Goal: Task Accomplishment & Management: Manage account settings

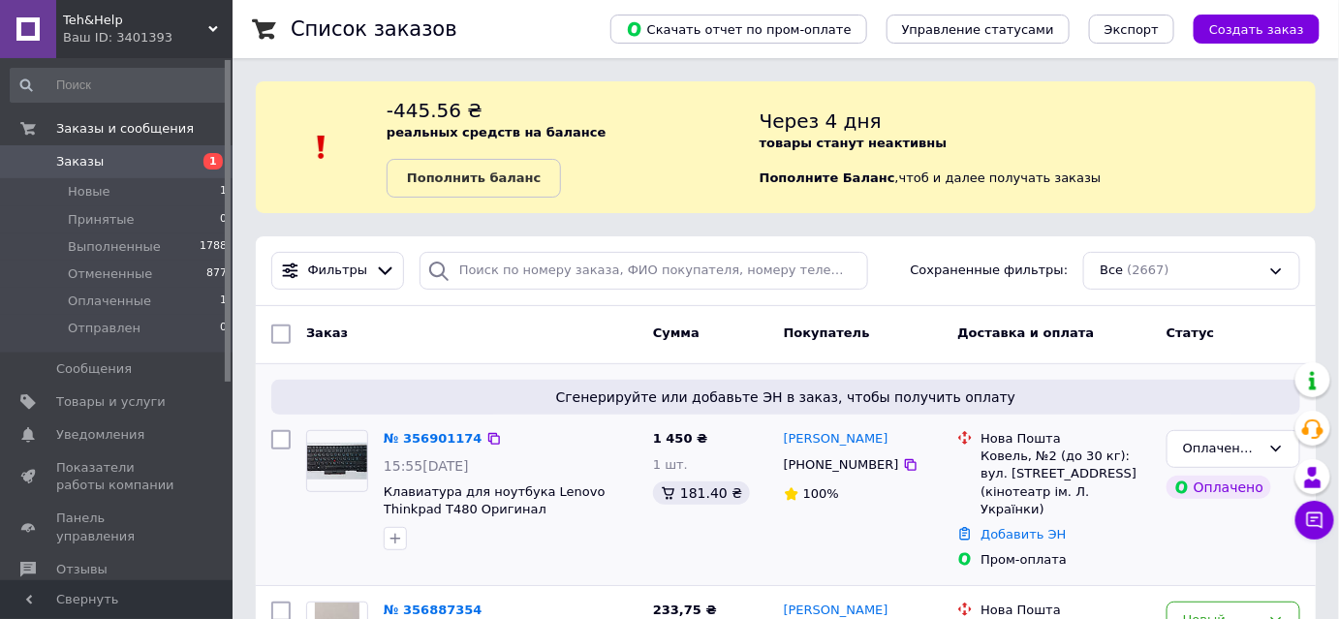
scroll to position [87, 0]
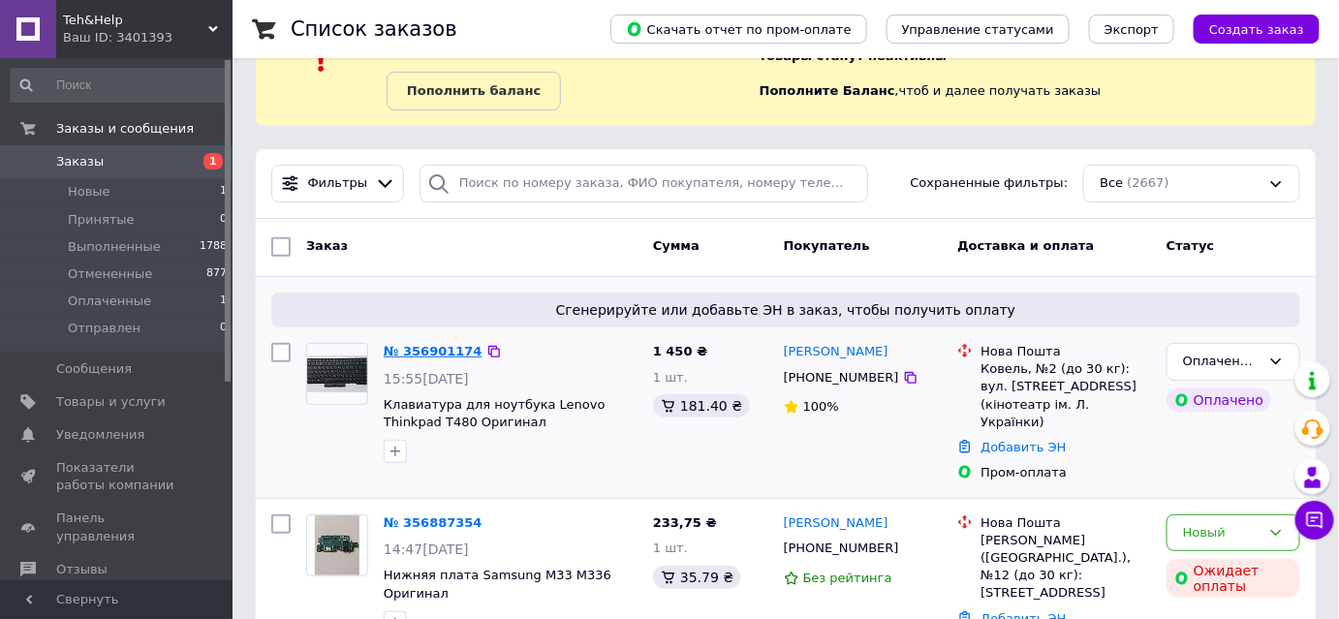
click at [433, 351] on link "№ 356901174" at bounding box center [433, 351] width 99 height 15
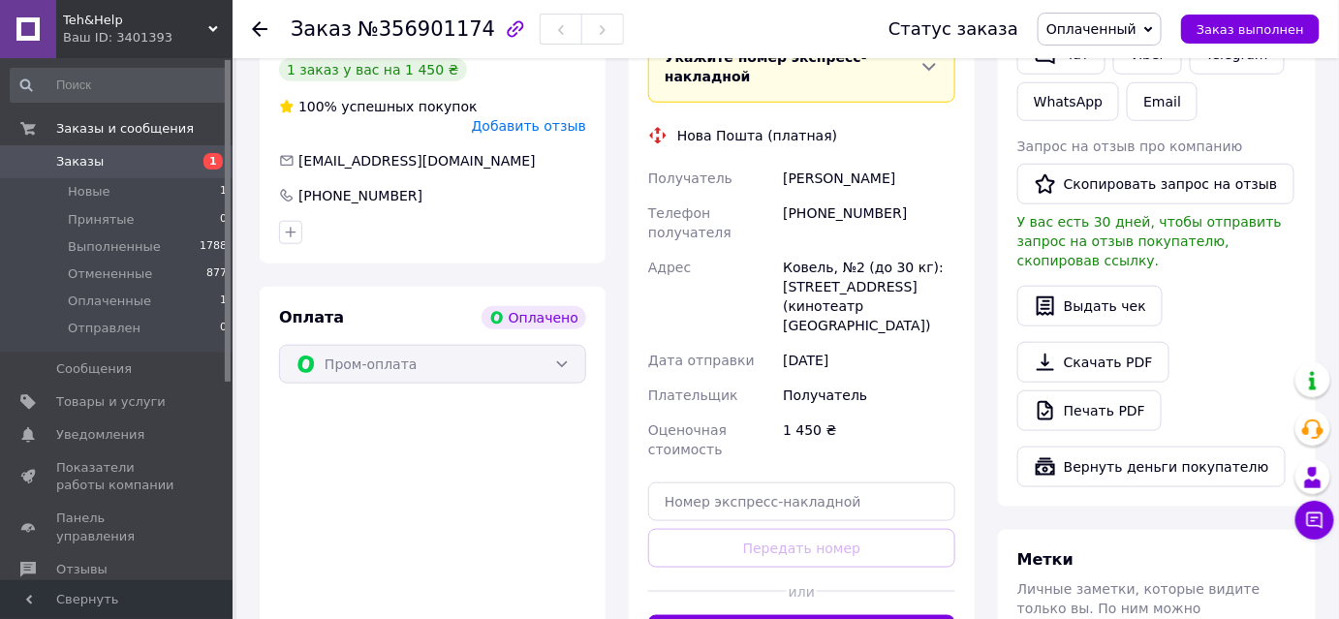
scroll to position [704, 0]
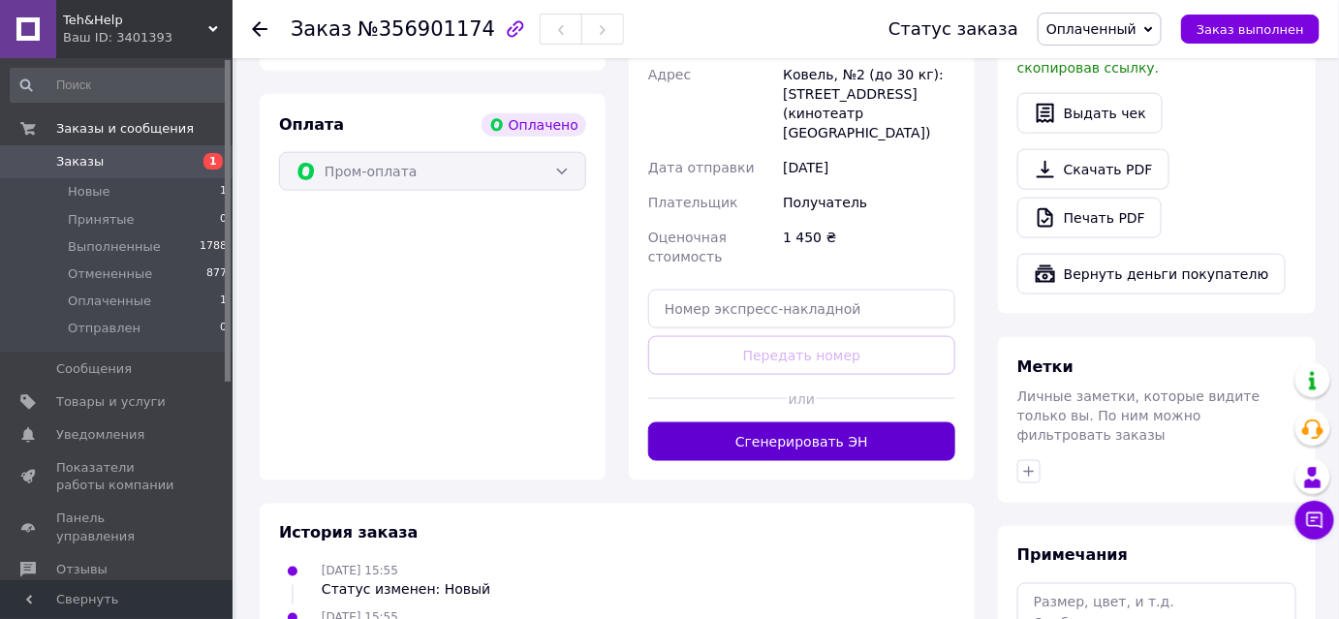
click at [749, 422] on button "Сгенерировать ЭН" at bounding box center [801, 441] width 307 height 39
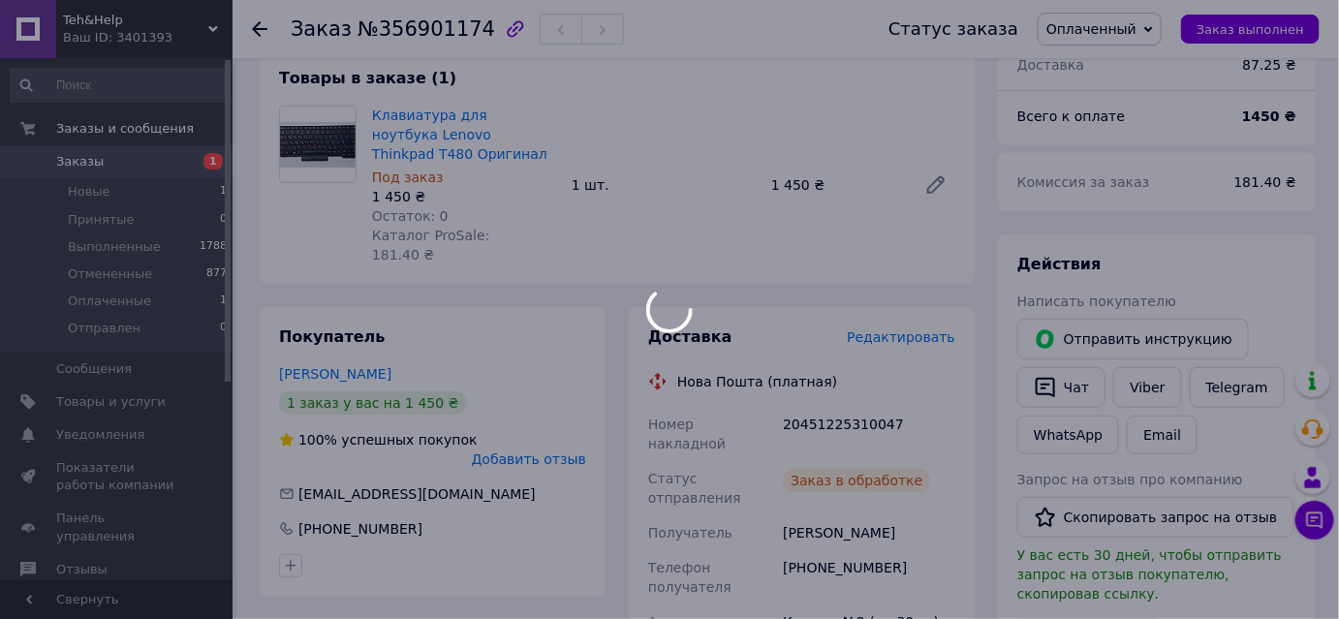
scroll to position [87, 0]
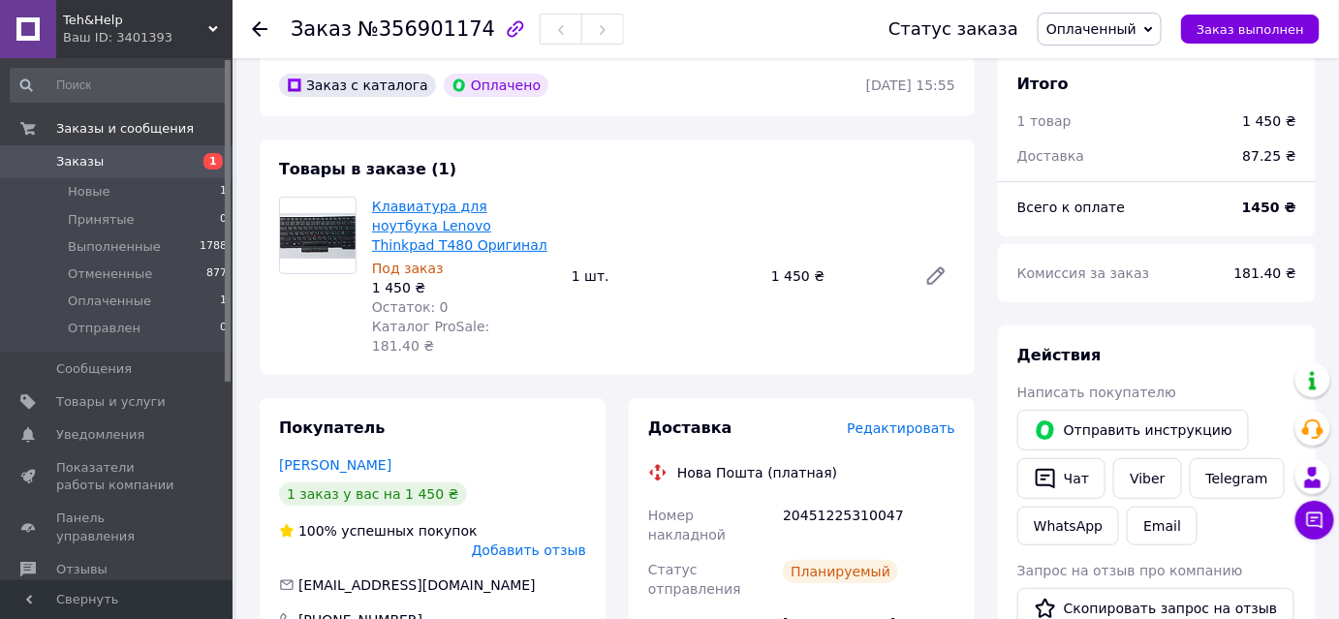
click at [469, 202] on link "Клавиатура для ноутбука Lenovo Thinkpad T480 Оригинал" at bounding box center [459, 226] width 175 height 54
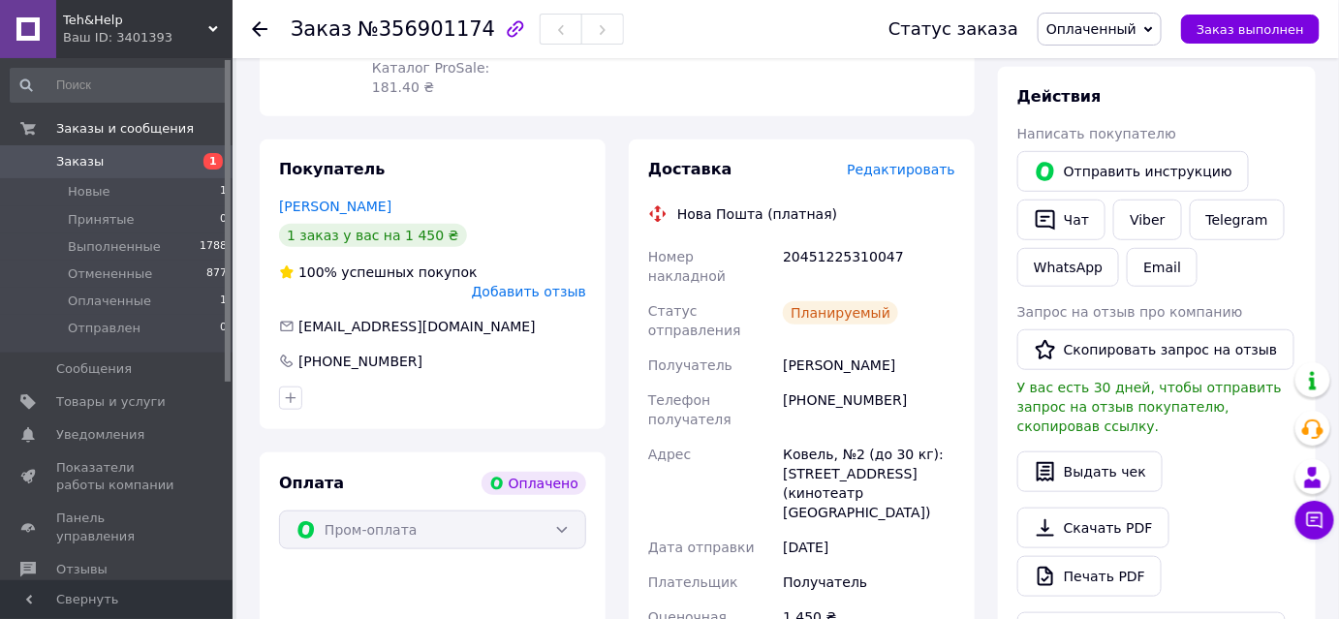
scroll to position [352, 0]
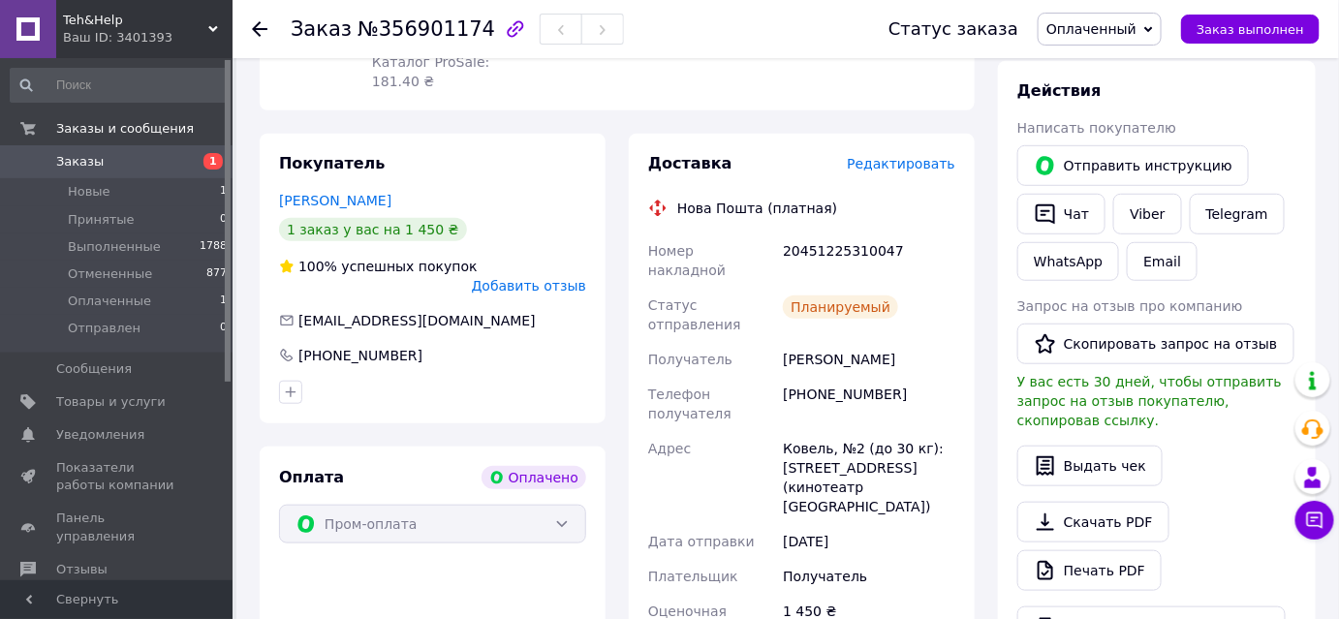
click at [168, 172] on link "Заказы 1" at bounding box center [119, 161] width 238 height 33
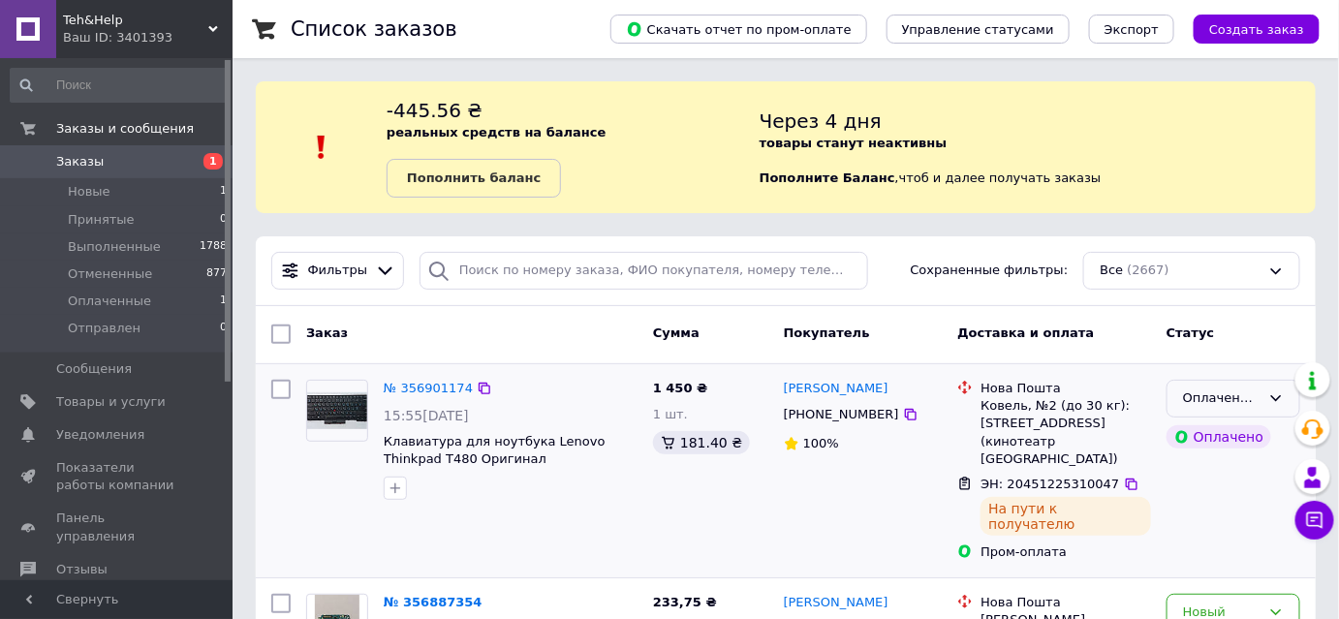
click at [1223, 399] on div "Оплаченный" at bounding box center [1222, 399] width 78 height 20
click at [1214, 474] on li "Выполнен" at bounding box center [1234, 474] width 132 height 36
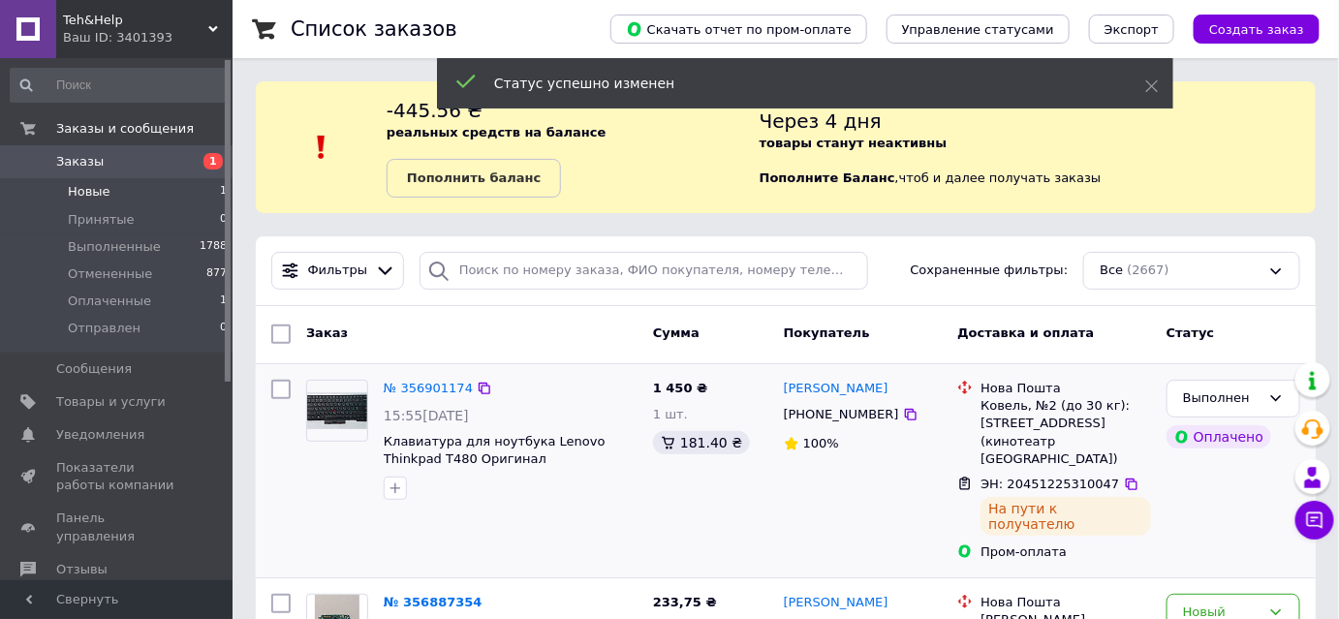
click at [141, 190] on li "Новые 1" at bounding box center [119, 191] width 238 height 27
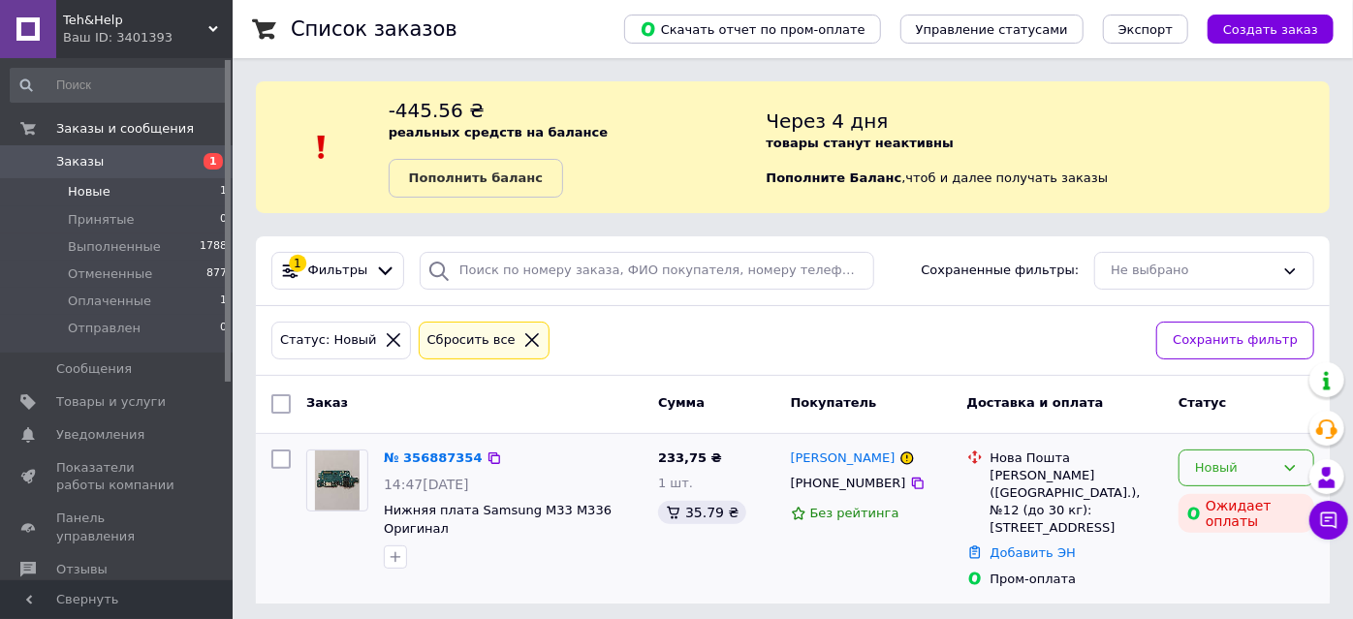
click at [1266, 467] on div "Новый" at bounding box center [1234, 468] width 79 height 20
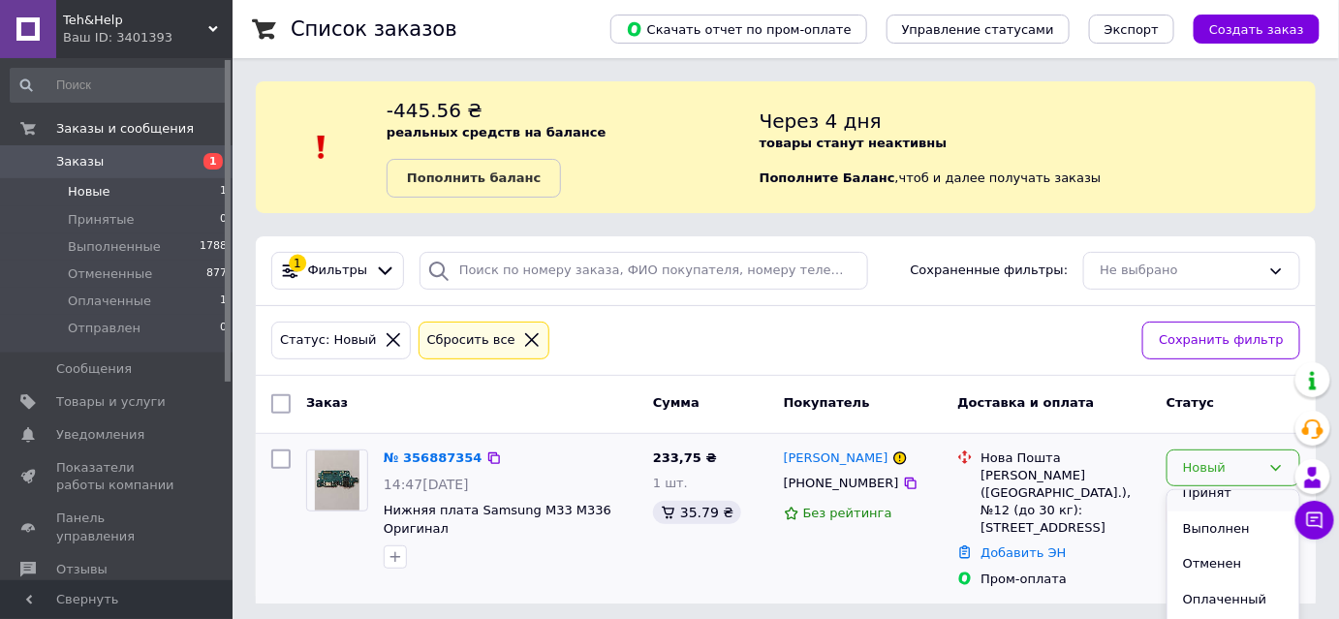
scroll to position [16, 0]
click at [1227, 565] on li "Отменен" at bounding box center [1234, 564] width 132 height 36
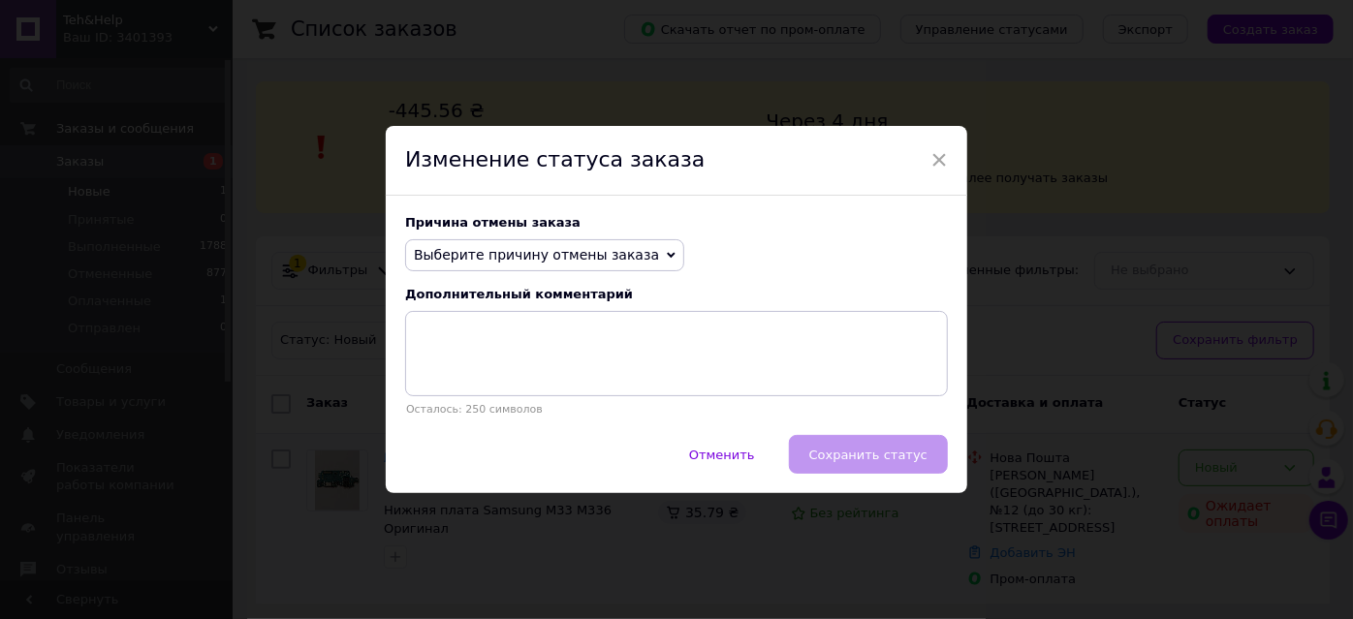
click at [591, 259] on span "Выберите причину отмены заказа" at bounding box center [536, 255] width 245 height 16
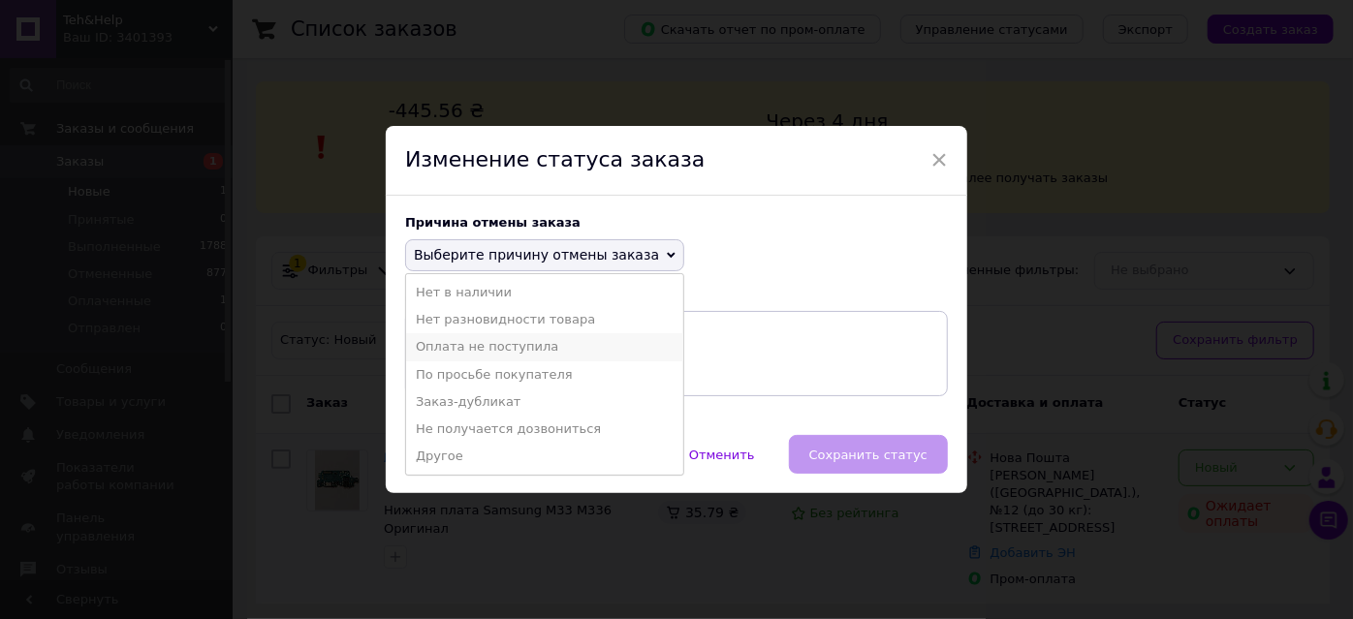
click at [493, 343] on li "Оплата не поступила" at bounding box center [544, 346] width 277 height 27
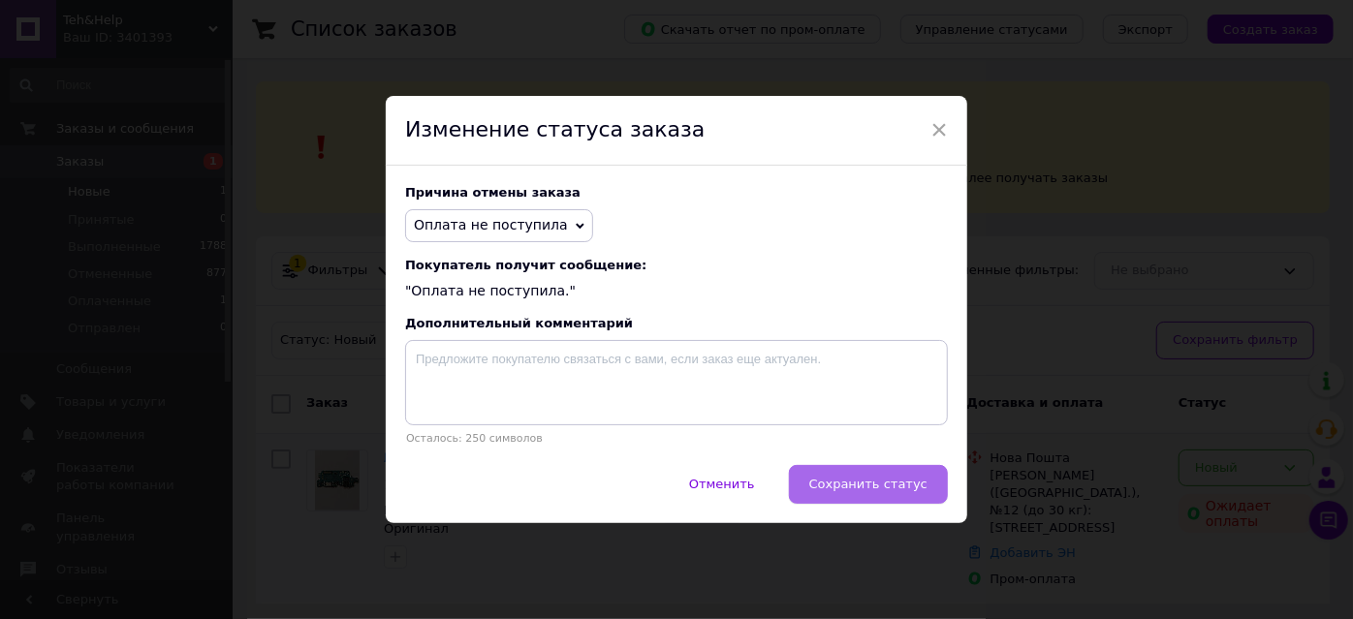
click at [858, 478] on span "Сохранить статус" at bounding box center [868, 484] width 118 height 15
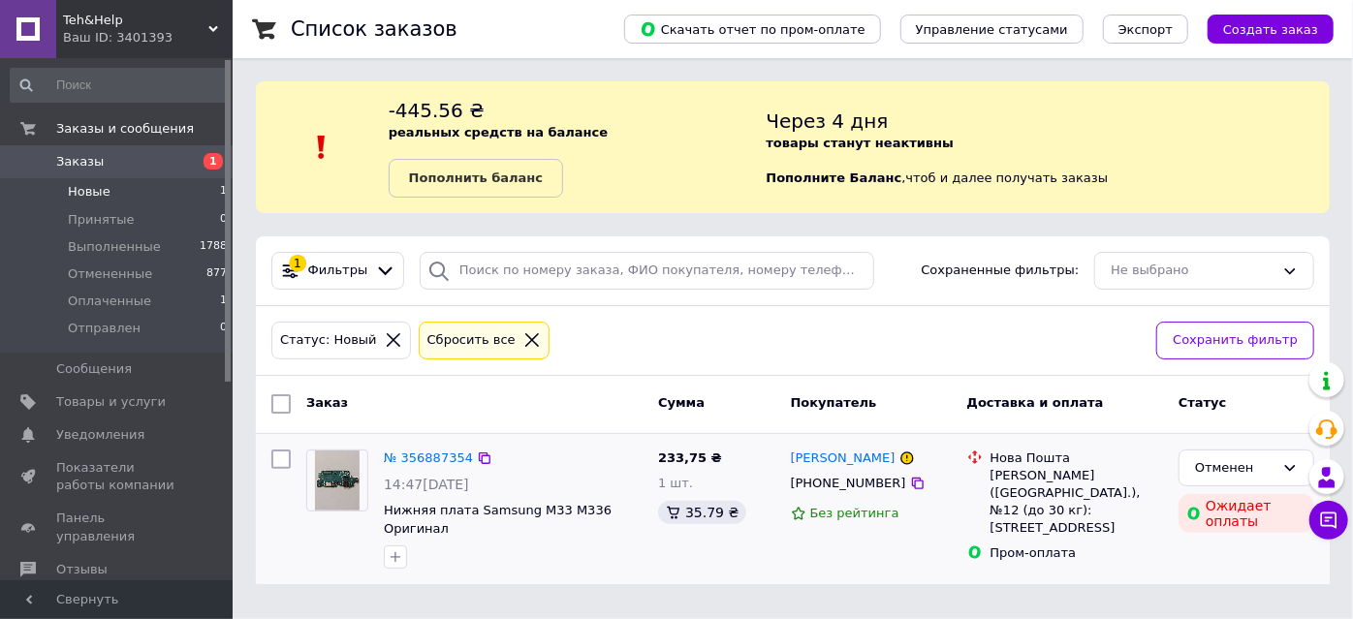
click at [129, 157] on span "Заказы" at bounding box center [117, 161] width 123 height 17
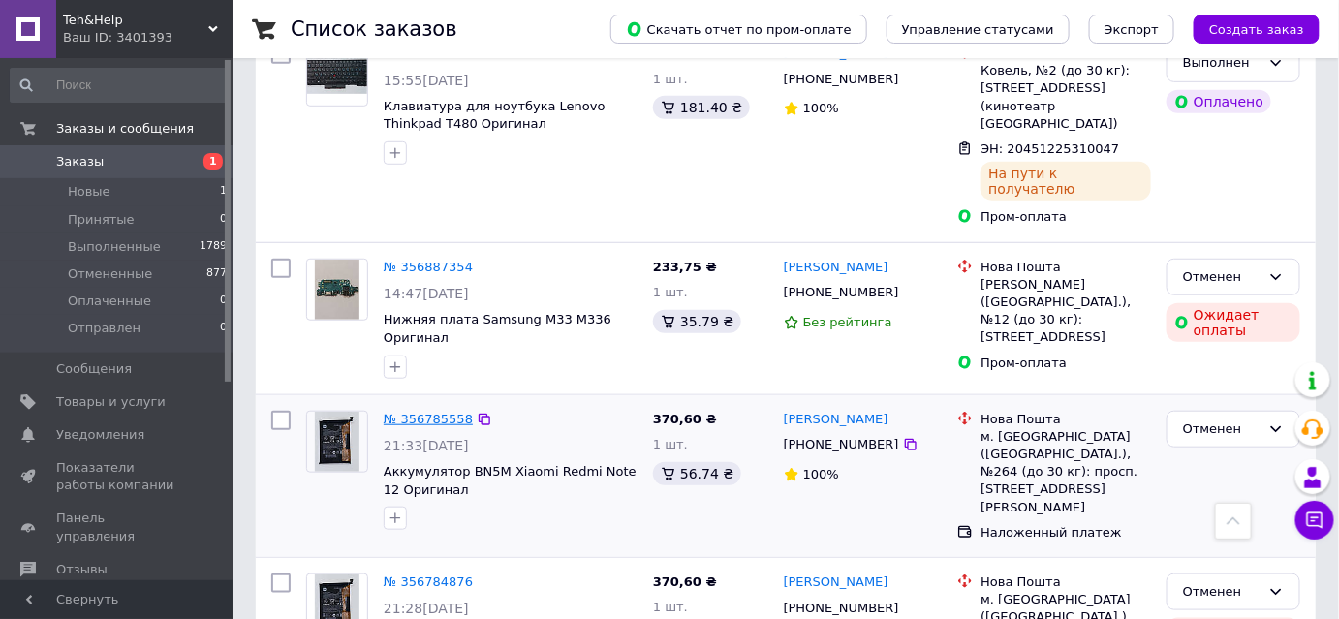
scroll to position [352, 0]
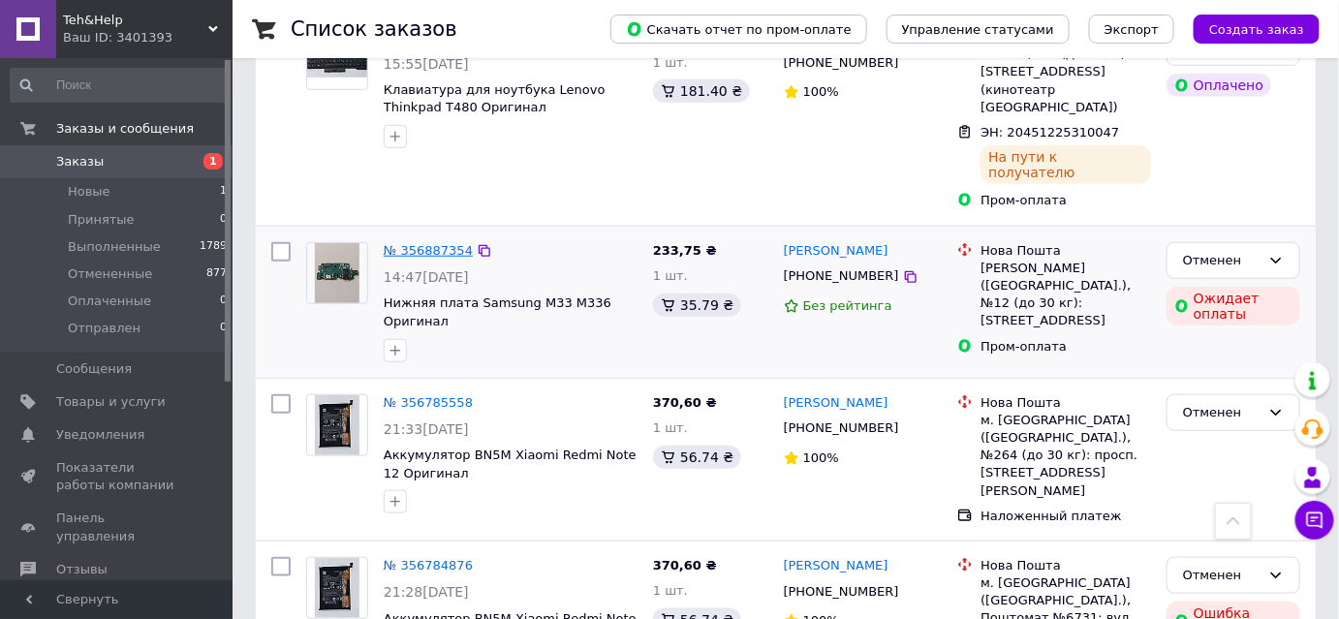
click at [421, 243] on link "№ 356887354" at bounding box center [428, 250] width 89 height 15
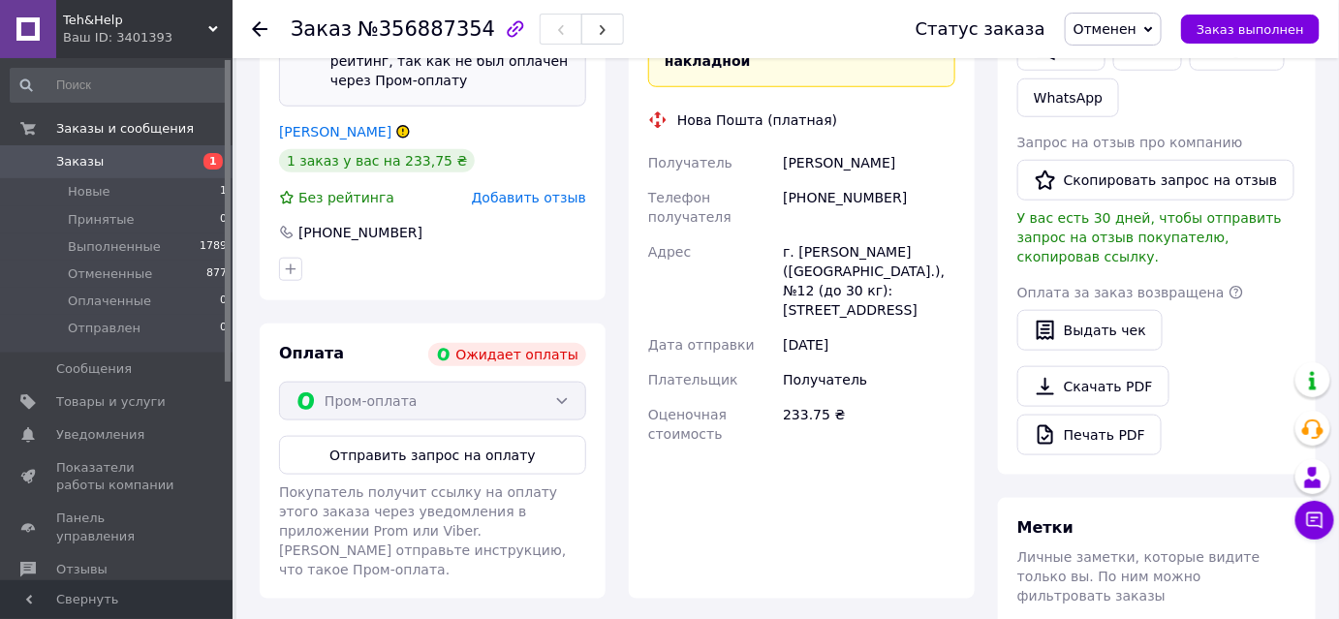
scroll to position [528, 0]
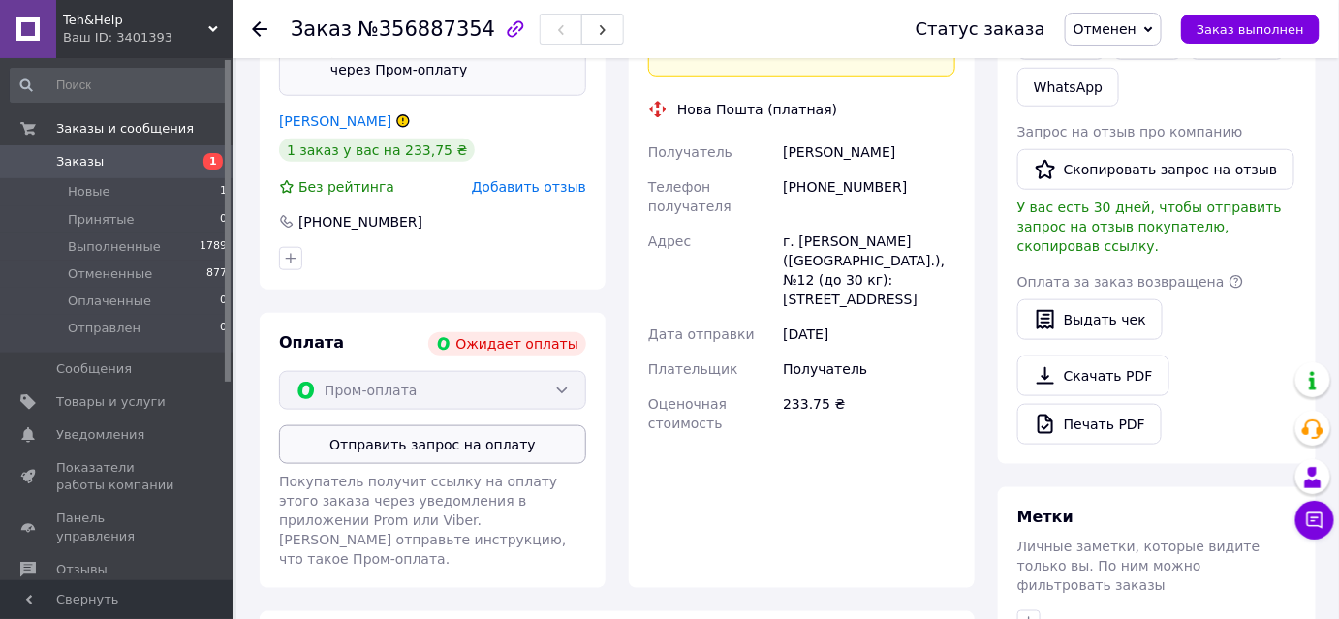
click at [459, 449] on button "Отправить запрос на оплату" at bounding box center [432, 444] width 307 height 39
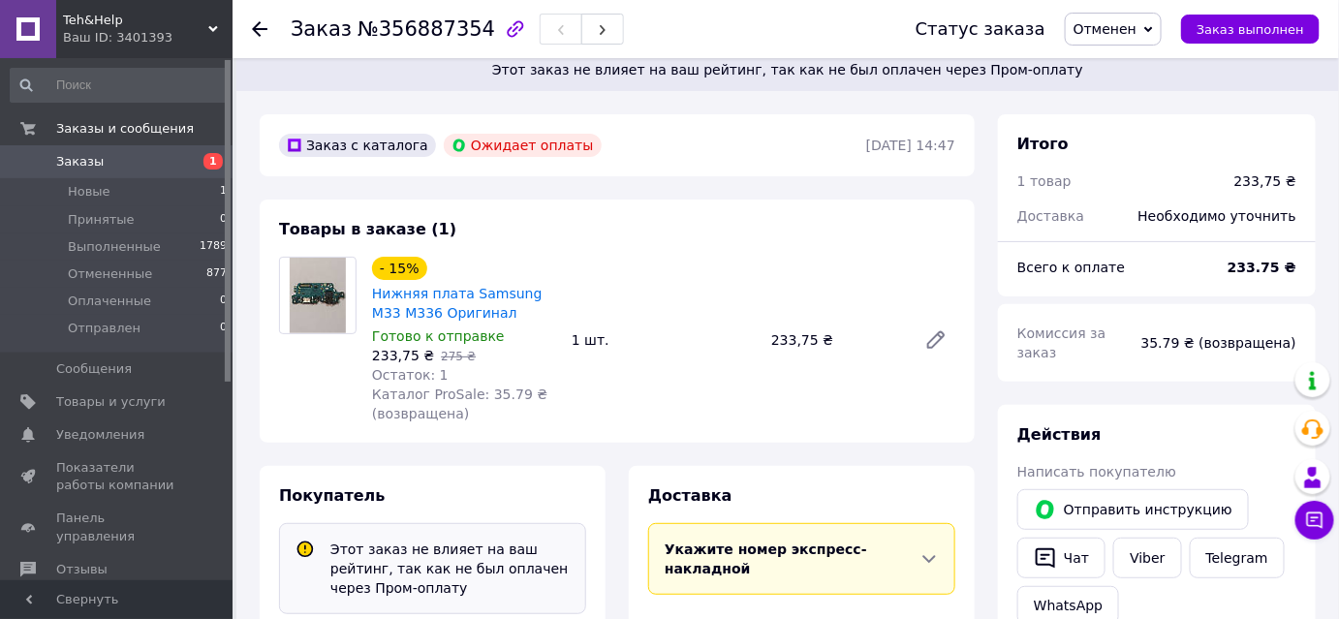
scroll to position [0, 0]
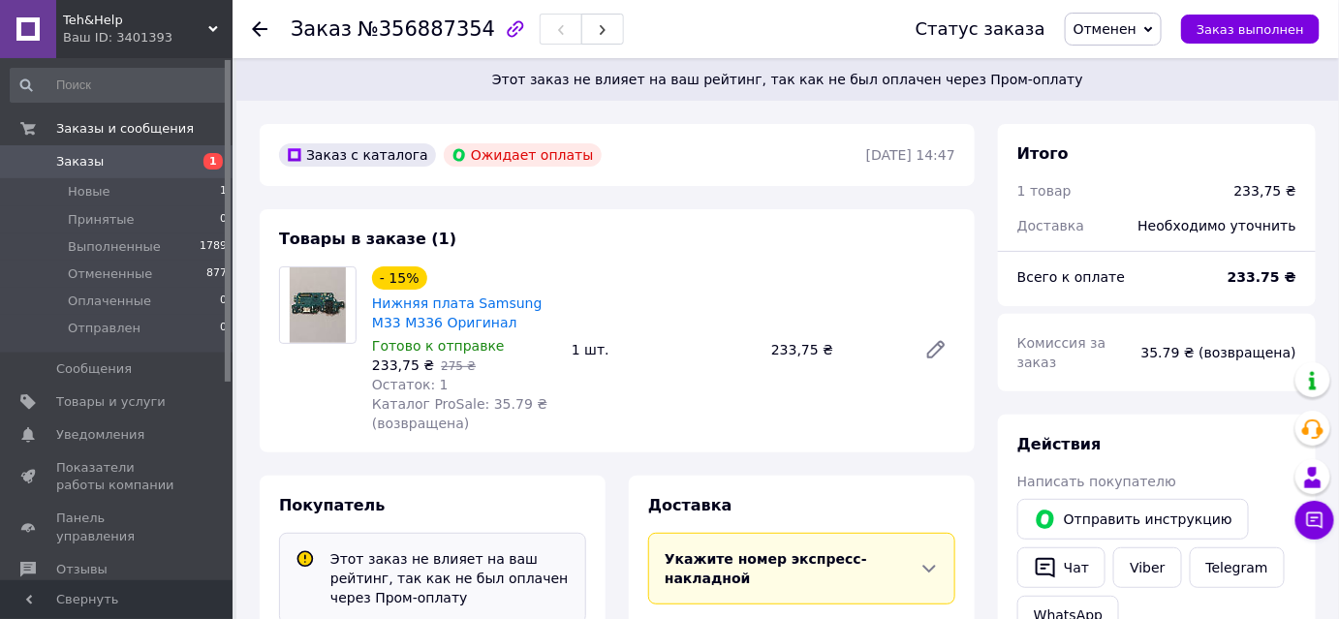
click at [75, 163] on span "Заказы" at bounding box center [79, 161] width 47 height 17
